Goal: Task Accomplishment & Management: Manage account settings

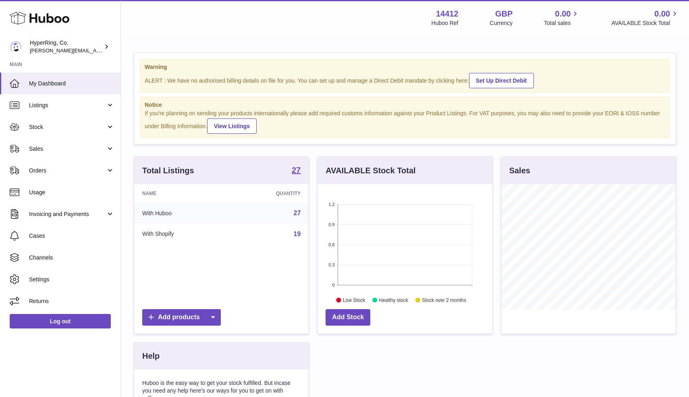
scroll to position [126, 174]
click at [108, 129] on link "Stock" at bounding box center [60, 127] width 120 height 22
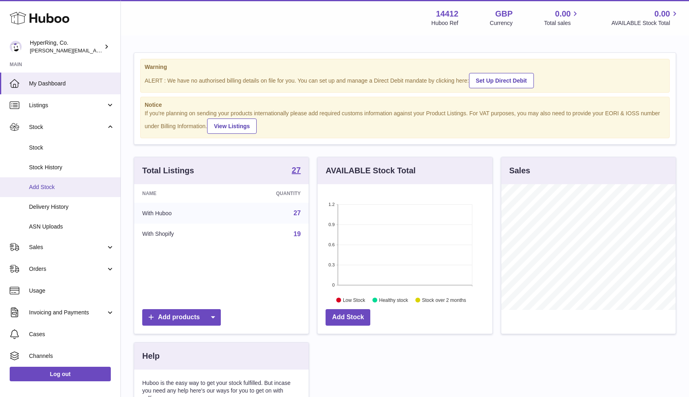
click at [49, 190] on span "Add Stock" at bounding box center [71, 187] width 85 height 8
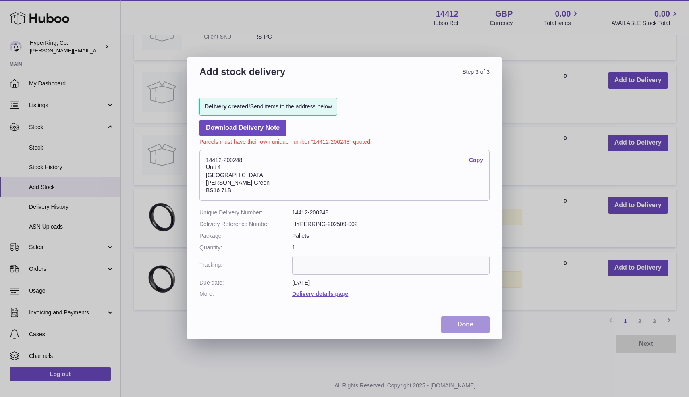
click at [463, 324] on link "Done" at bounding box center [465, 324] width 48 height 17
click at [401, 266] on input "text" at bounding box center [390, 264] width 197 height 19
type input "**"
click at [463, 321] on link "Done" at bounding box center [465, 324] width 48 height 17
click at [357, 347] on div "Add stock delivery Step 3 of 3 Delivery created! Send items to the address belo…" at bounding box center [344, 198] width 689 height 397
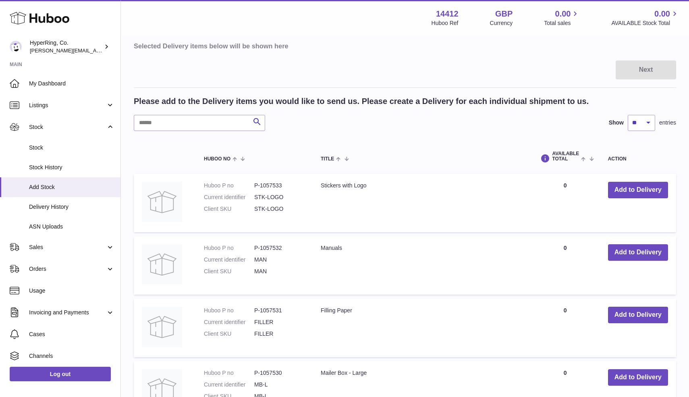
scroll to position [11, 0]
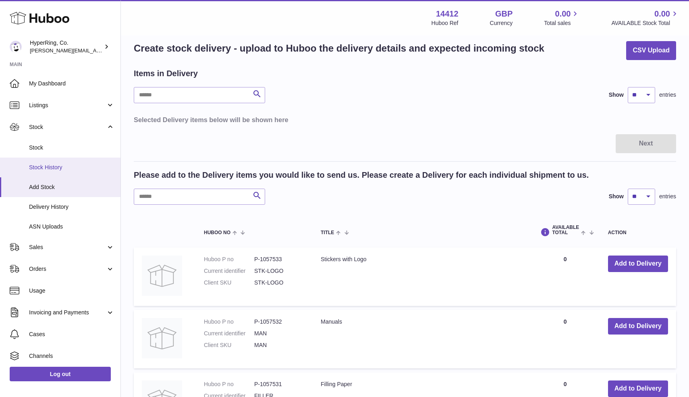
click at [44, 165] on span "Stock History" at bounding box center [71, 167] width 85 height 8
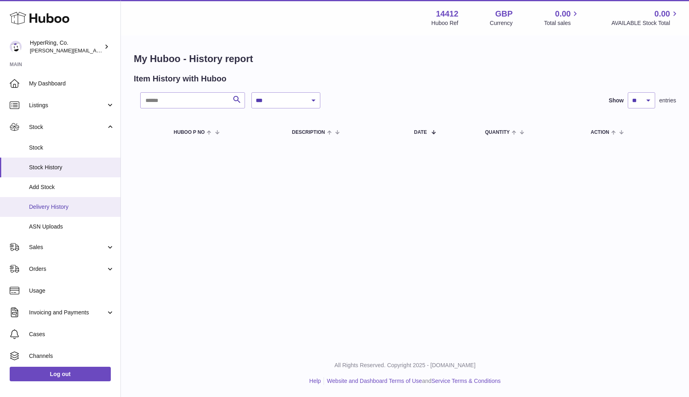
click at [57, 208] on span "Delivery History" at bounding box center [71, 207] width 85 height 8
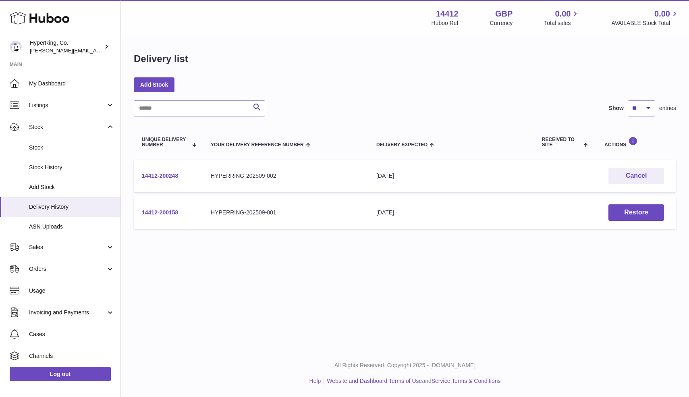
click at [161, 174] on link "14412-200248" at bounding box center [160, 175] width 36 height 6
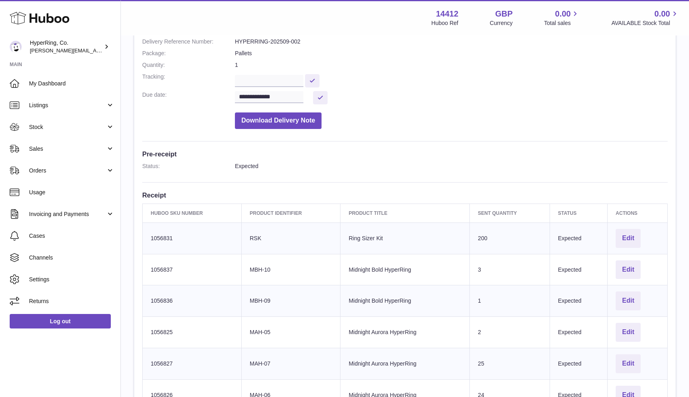
scroll to position [107, 0]
